Goal: Contribute content: Contribute content

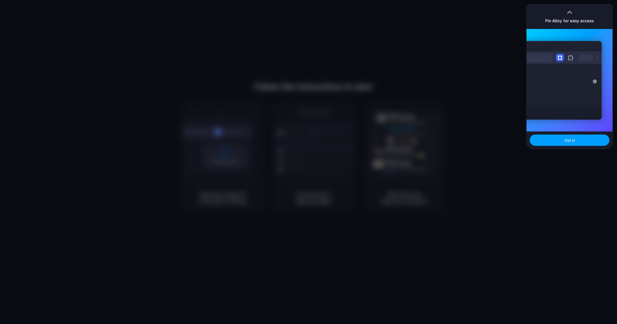
click at [572, 139] on span "Got it" at bounding box center [570, 140] width 10 height 5
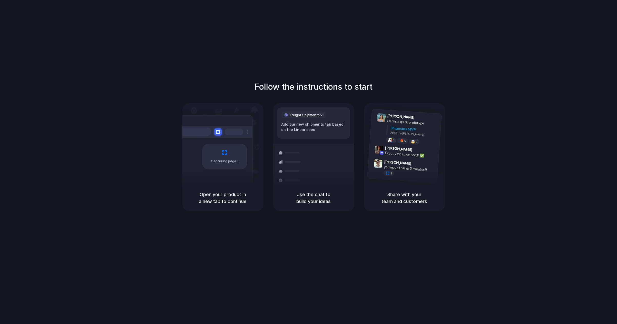
drag, startPoint x: 229, startPoint y: 202, endPoint x: 235, endPoint y: 193, distance: 11.5
click at [229, 202] on h5 "Open your product in a new tab to continue" at bounding box center [223, 198] width 69 height 14
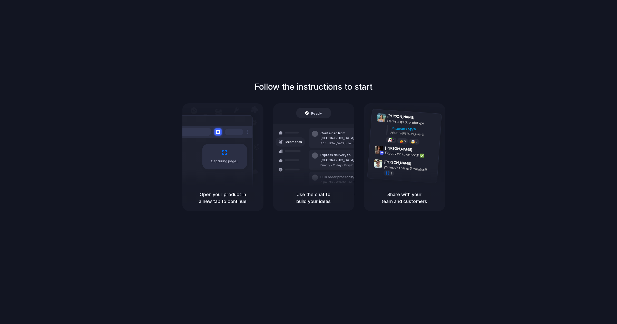
click at [309, 162] on div at bounding box center [309, 162] width 0 height 0
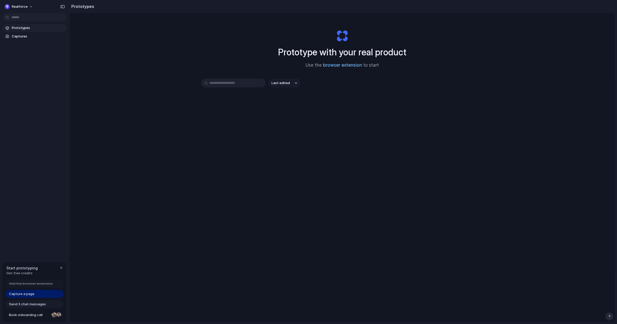
click at [344, 66] on link "browser extension" at bounding box center [342, 65] width 39 height 5
click at [296, 81] on button "Last edited" at bounding box center [285, 83] width 32 height 9
click at [357, 94] on div "Last edited Last created Alphabetical" at bounding box center [308, 162] width 617 height 324
click at [34, 294] on span "Capture a page" at bounding box center [21, 294] width 25 height 5
click at [62, 266] on div "button" at bounding box center [61, 268] width 4 height 4
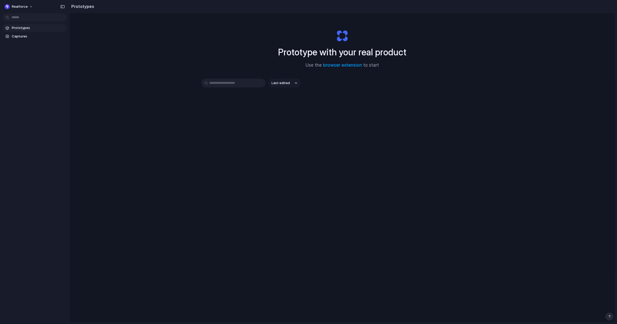
click at [33, 31] on span "Prototypes" at bounding box center [38, 27] width 53 height 5
click at [27, 17] on body "Realforce Prototypes Captures Prototypes Prototype with your real product Use t…" at bounding box center [308, 162] width 617 height 324
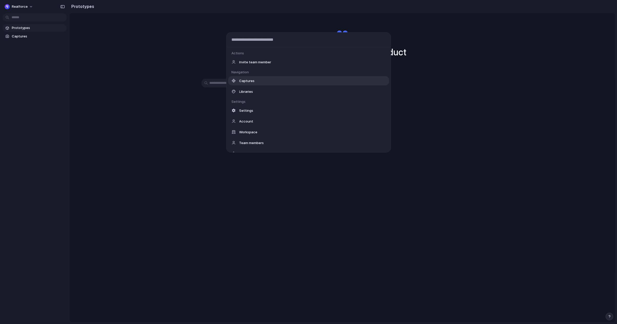
click at [258, 85] on div "Captures" at bounding box center [308, 80] width 161 height 9
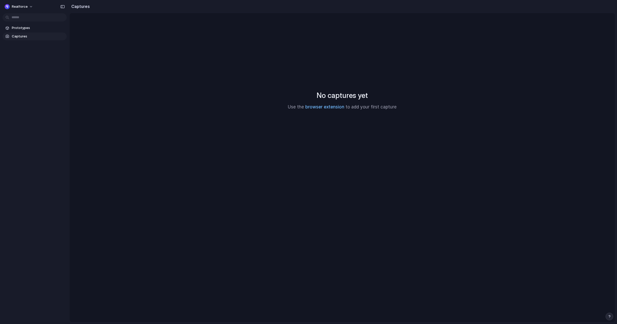
click at [325, 107] on link "browser extension" at bounding box center [325, 106] width 39 height 5
click at [85, 7] on h2 "Captures" at bounding box center [79, 6] width 21 height 6
click at [32, 38] on span "Captures" at bounding box center [38, 36] width 53 height 5
click at [33, 29] on span "Prototypes" at bounding box center [38, 27] width 53 height 5
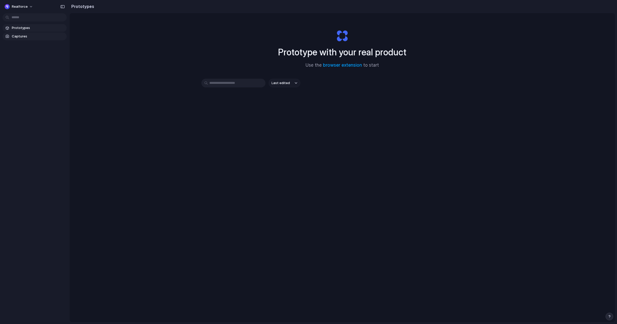
click at [35, 36] on span "Captures" at bounding box center [38, 36] width 53 height 5
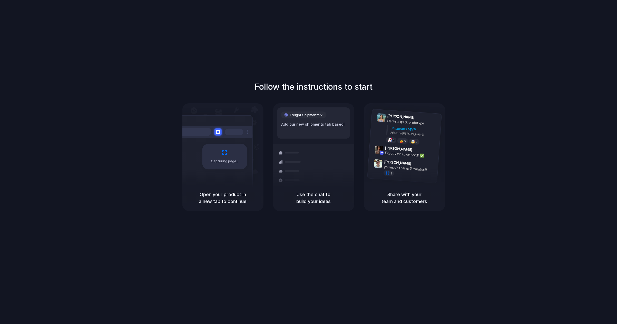
click at [314, 202] on h5 "Use the chat to build your ideas" at bounding box center [313, 198] width 69 height 14
click at [317, 127] on div "Add our new shipments tab based on the Linear spec" at bounding box center [313, 127] width 65 height 11
drag, startPoint x: 211, startPoint y: 200, endPoint x: 212, endPoint y: 194, distance: 6.0
click at [212, 198] on h5 "Open your product in a new tab to continue" at bounding box center [223, 198] width 69 height 14
click at [231, 153] on div "Capturing page" at bounding box center [224, 157] width 45 height 26
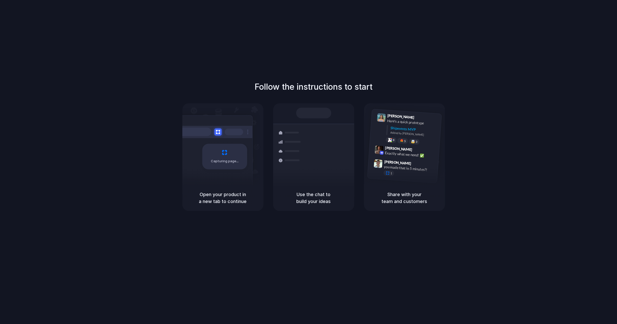
click at [284, 93] on h1 "Follow the instructions to start" at bounding box center [314, 87] width 118 height 12
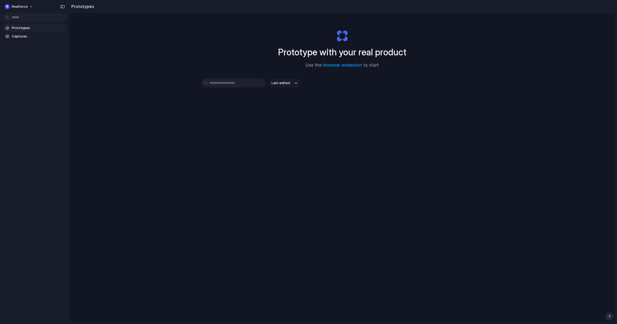
click at [290, 83] on span "Last edited" at bounding box center [281, 83] width 18 height 5
drag, startPoint x: 350, startPoint y: 96, endPoint x: 347, endPoint y: 92, distance: 5.7
click at [350, 96] on div "Last edited Last created Alphabetical" at bounding box center [308, 162] width 617 height 324
click at [34, 7] on button "Realforce" at bounding box center [19, 7] width 33 height 8
click at [102, 105] on div "Settings Invite members Change theme Sign out" at bounding box center [308, 162] width 617 height 324
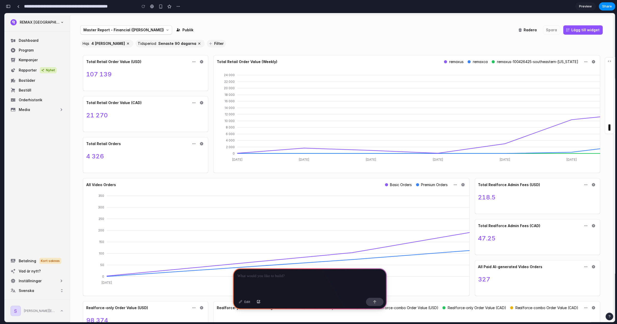
click at [263, 277] on p at bounding box center [310, 276] width 145 height 6
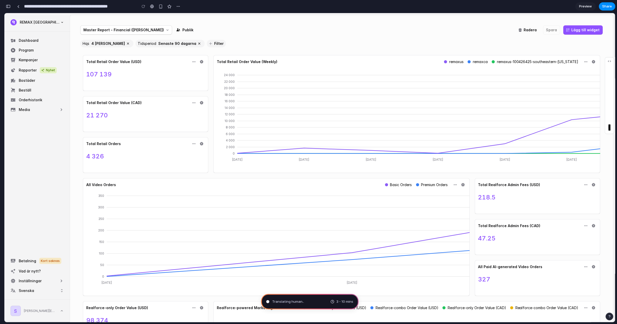
type input "**********"
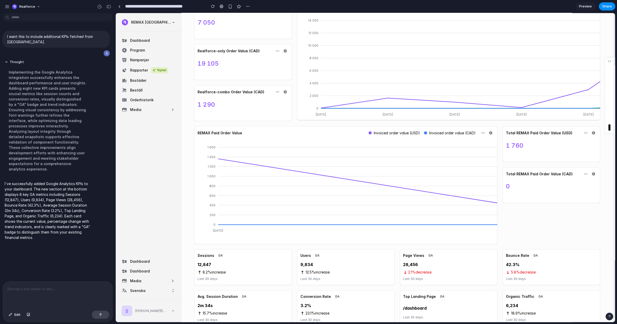
scroll to position [371, 0]
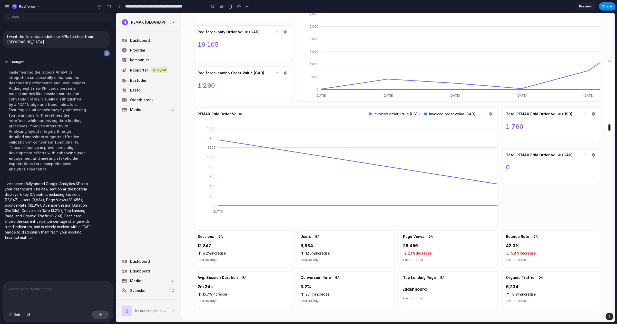
click at [48, 293] on div at bounding box center [58, 295] width 110 height 27
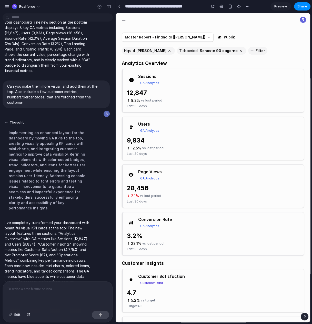
scroll to position [167, 0]
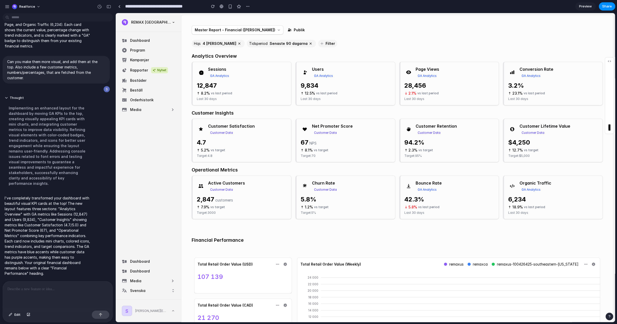
click at [255, 90] on div "12,847" at bounding box center [231, 85] width 70 height 8
click at [283, 45] on span "Senaste 90 dagarna" at bounding box center [288, 43] width 38 height 4
click at [230, 45] on span "4 [PERSON_NAME]" at bounding box center [219, 43] width 34 height 4
click at [283, 101] on div "12,847 8.2 % vs last period Last 30 days" at bounding box center [241, 90] width 90 height 19
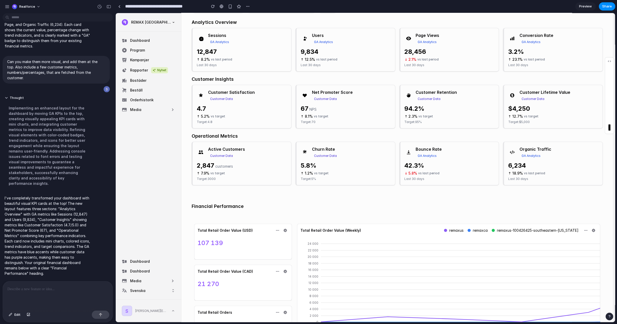
scroll to position [0, 0]
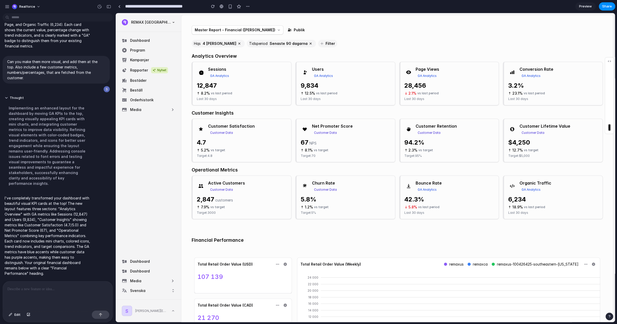
click at [23, 292] on div at bounding box center [58, 295] width 110 height 27
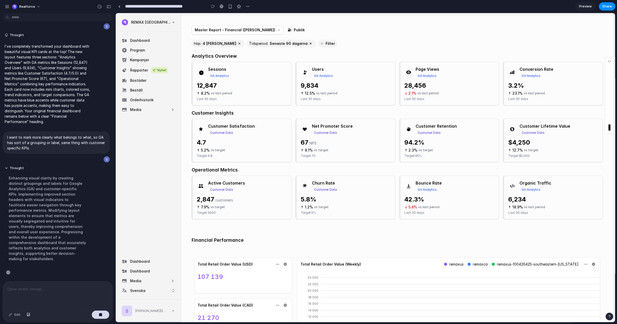
scroll to position [225, 0]
